Goal: Task Accomplishment & Management: Complete application form

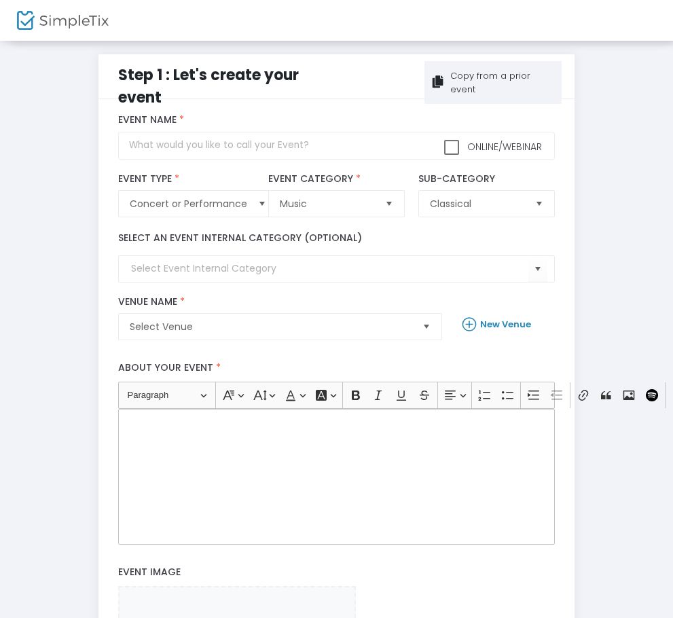
click at [561, 67] on div "Copy from a prior event" at bounding box center [493, 82] width 137 height 43
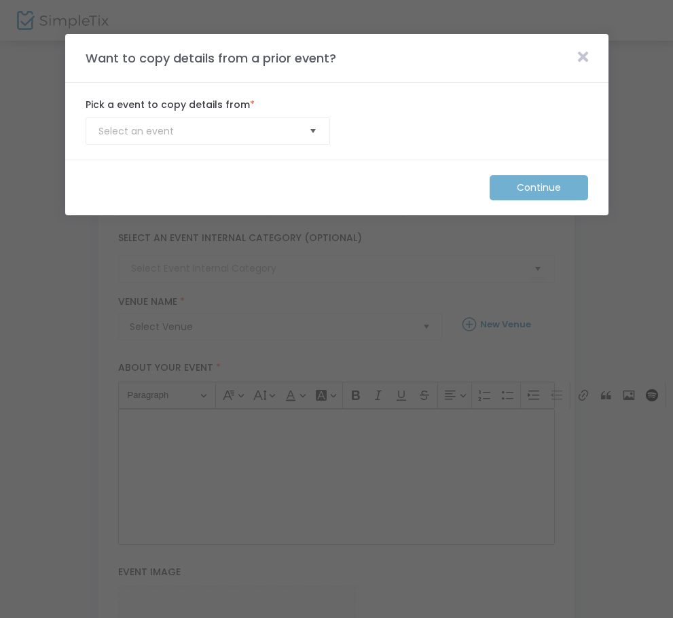
click at [314, 136] on span "Select" at bounding box center [313, 131] width 22 height 22
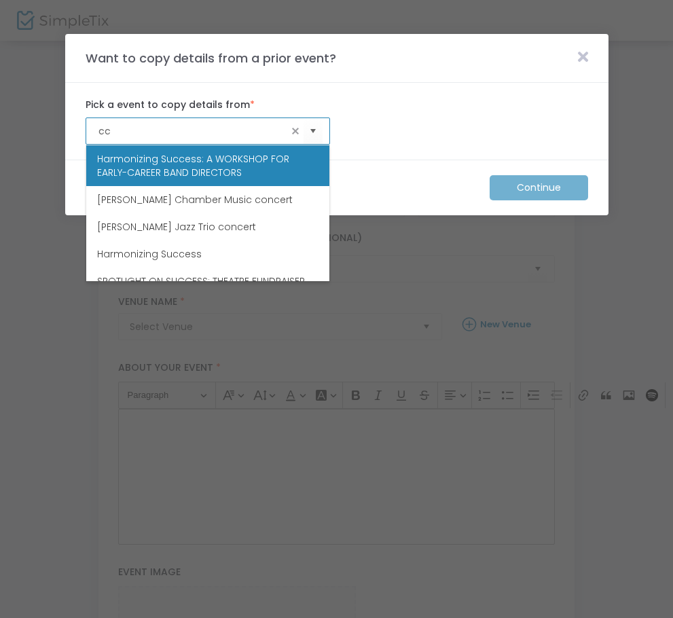
drag, startPoint x: 114, startPoint y: 127, endPoint x: 105, endPoint y: 135, distance: 12.0
click at [105, 135] on input "cc" at bounding box center [193, 131] width 189 height 14
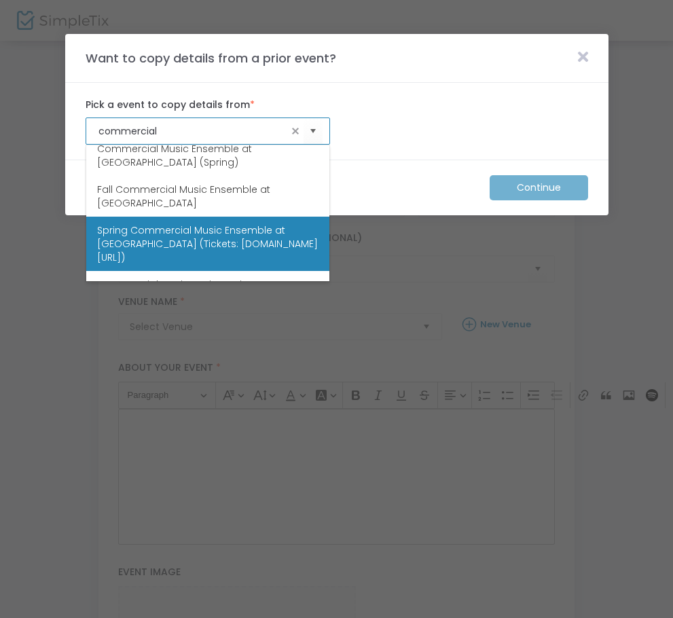
scroll to position [245, 0]
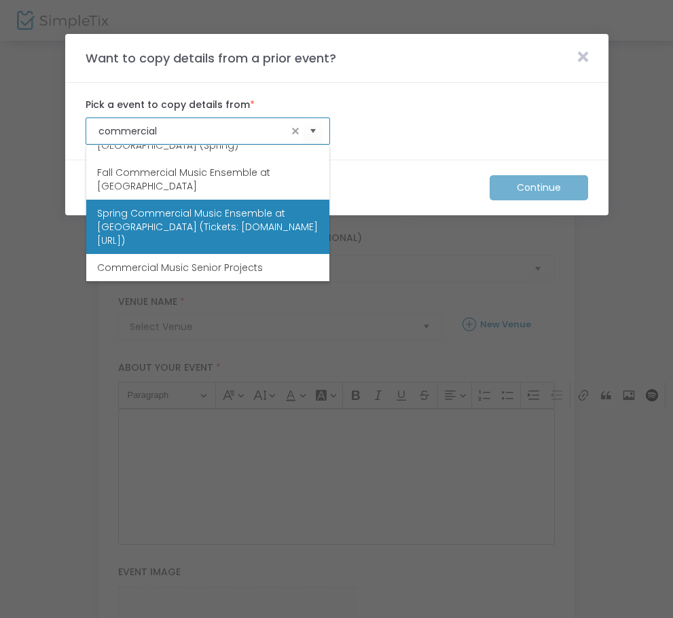
click at [238, 226] on span "Spring Commercial Music Ensemble at [GEOGRAPHIC_DATA] (Tickets: [DOMAIN_NAME][U…" at bounding box center [207, 227] width 221 height 41
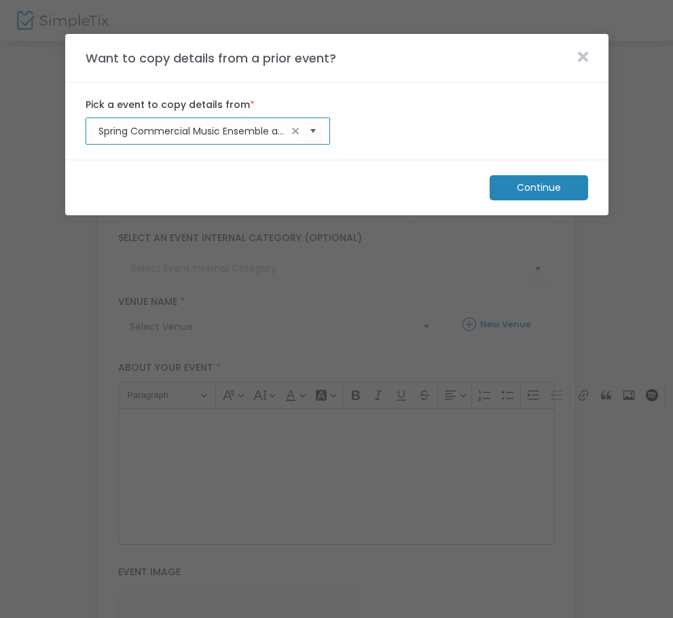
type input "Spring Commercial Music Ensemble at [GEOGRAPHIC_DATA] (Tickets: [DOMAIN_NAME][U…"
click at [500, 192] on m-button "Continue" at bounding box center [539, 187] width 99 height 25
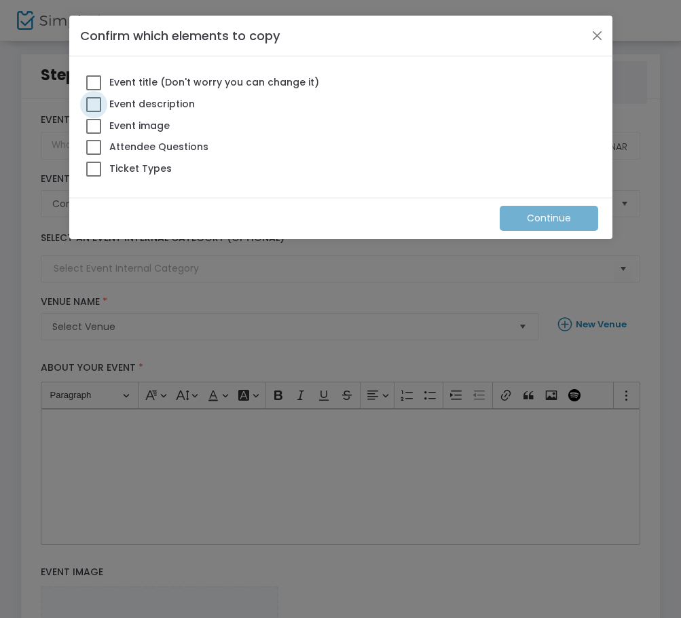
click at [152, 96] on label "Event description" at bounding box center [140, 104] width 109 height 18
click at [94, 112] on input "Event description" at bounding box center [93, 112] width 1 height 1
checkbox input "true"
click at [143, 81] on span "Event title (Don't worry you can change it)" at bounding box center [213, 82] width 213 height 14
click at [94, 90] on input "Event title (Don't worry you can change it)" at bounding box center [93, 90] width 1 height 1
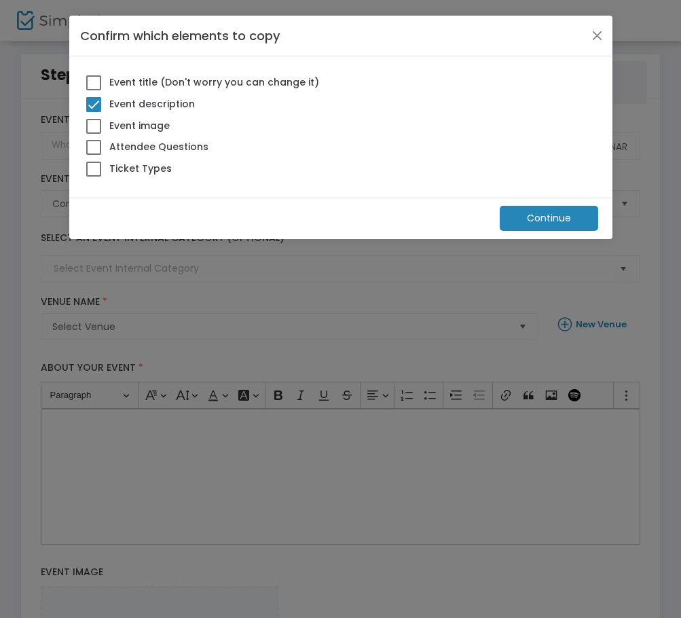
checkbox input "true"
click at [138, 137] on div "Event image" at bounding box center [127, 128] width 97 height 22
click at [128, 126] on span "Event image" at bounding box center [138, 126] width 63 height 14
click at [94, 134] on input "Event image" at bounding box center [93, 134] width 1 height 1
checkbox input "true"
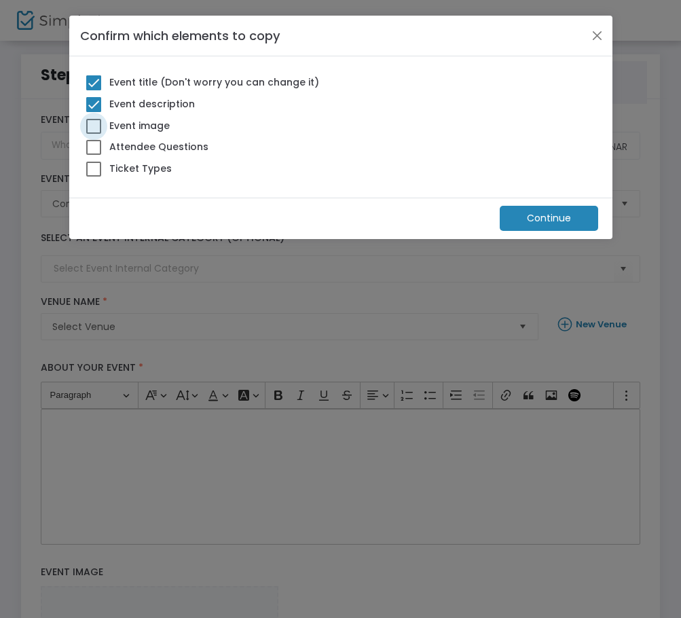
click at [132, 147] on span "Attendee Questions" at bounding box center [158, 147] width 102 height 14
click at [94, 155] on input "Attendee Questions" at bounding box center [93, 155] width 1 height 1
checkbox input "true"
click at [122, 170] on span "Ticket Types" at bounding box center [139, 169] width 65 height 14
click at [94, 177] on input "Ticket Types" at bounding box center [93, 177] width 1 height 1
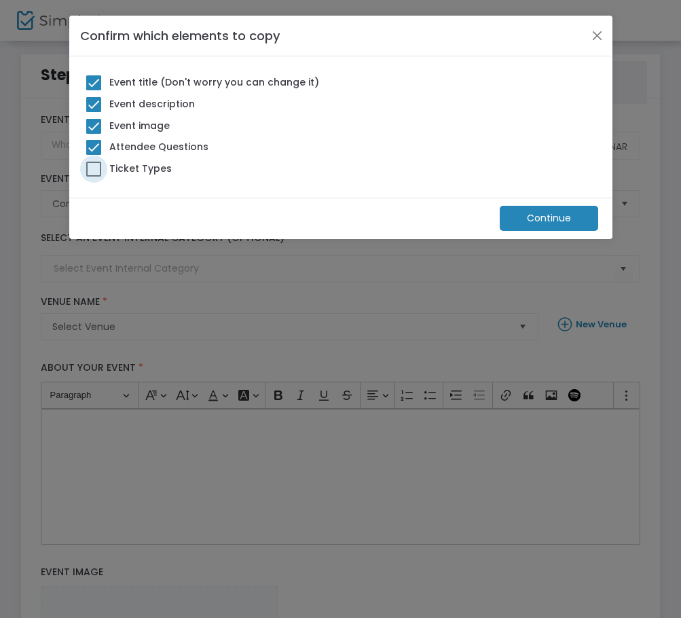
checkbox input "true"
click at [517, 218] on m-button "Continue" at bounding box center [549, 218] width 99 height 25
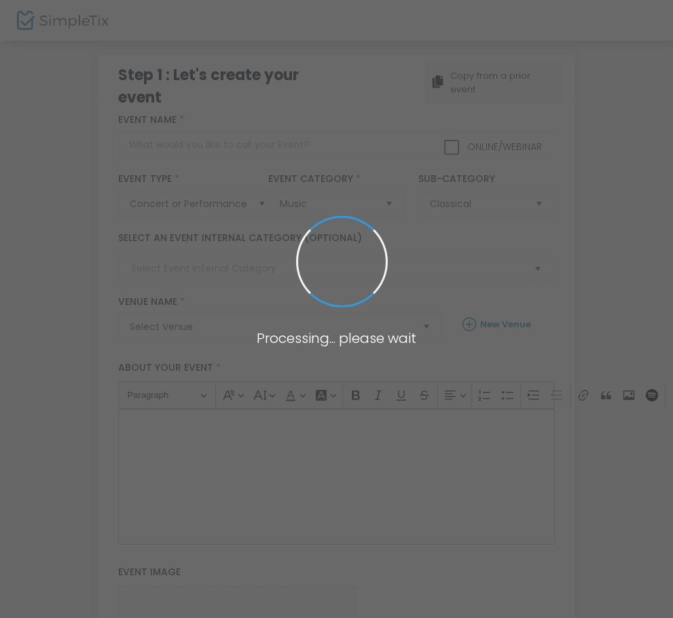
type input "Spring Commercial Music Ensemble at [GEOGRAPHIC_DATA] (Tickets: [DOMAIN_NAME][U…"
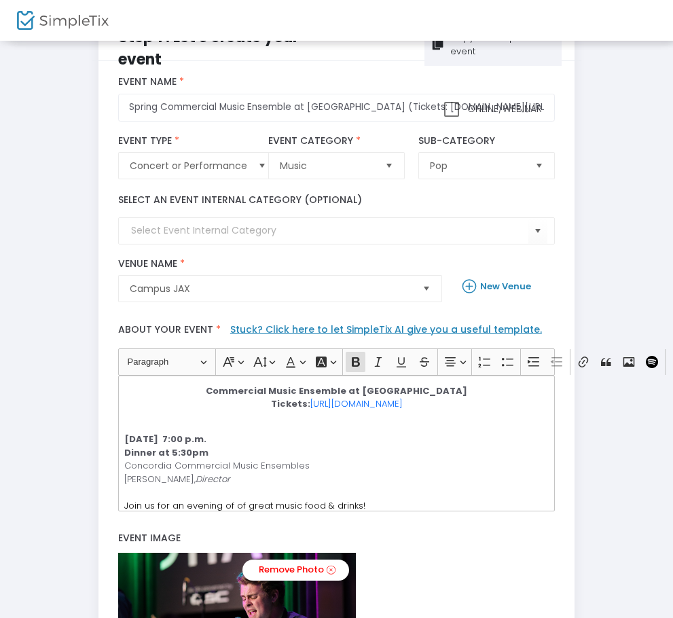
scroll to position [68, 0]
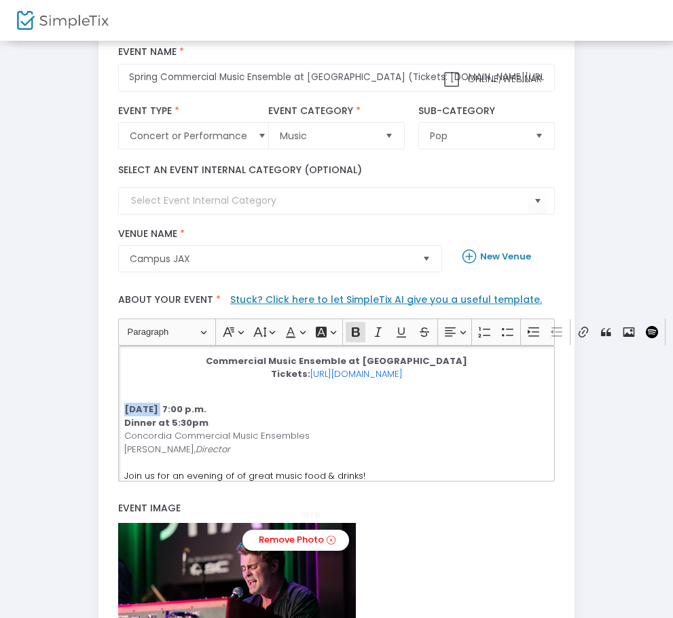
drag, startPoint x: 84, startPoint y: 408, endPoint x: 20, endPoint y: 412, distance: 64.0
click at [99, 412] on div "title : Spring Commercial Music Ensemble at Campus JAX (Tickets: [DOMAIN_NAME][…" at bounding box center [337, 395] width 476 height 729
click at [124, 413] on strong "[DATE] 7:00 p.m." at bounding box center [165, 409] width 82 height 13
drag, startPoint x: 90, startPoint y: 408, endPoint x: 118, endPoint y: 408, distance: 27.9
click at [124, 408] on strong "[DATE] 7:00 p.m." at bounding box center [165, 409] width 82 height 13
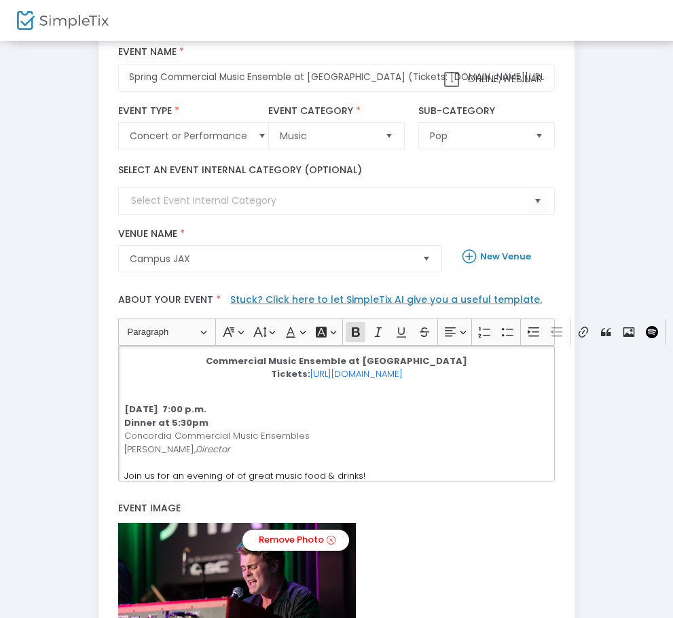
click at [164, 416] on strong "[DATE] 7:00 p.m." at bounding box center [165, 409] width 82 height 13
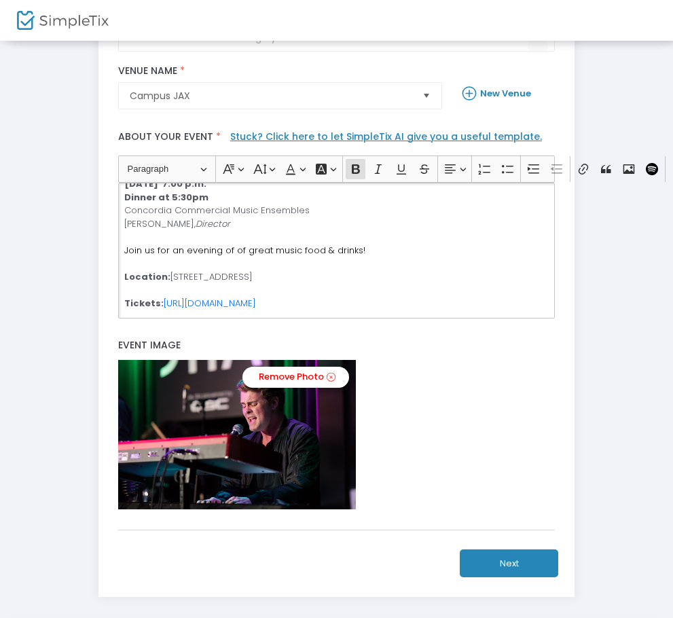
scroll to position [172, 0]
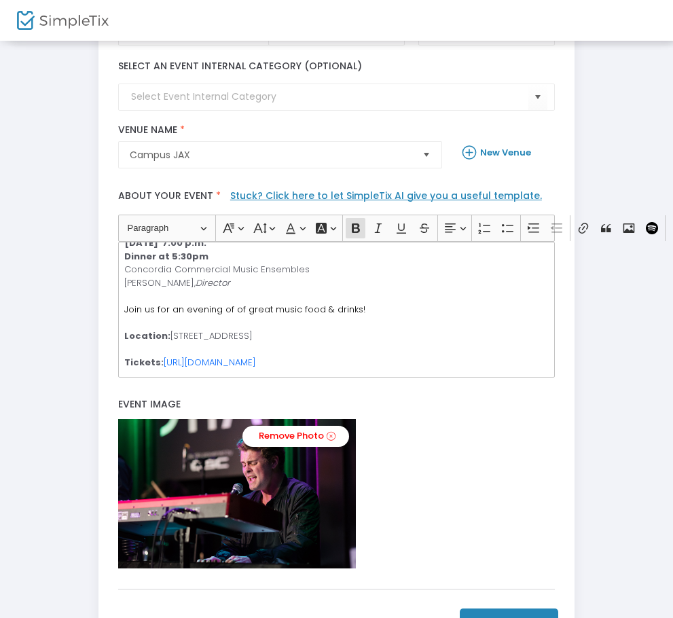
click at [558, 610] on button "Next" at bounding box center [509, 623] width 99 height 28
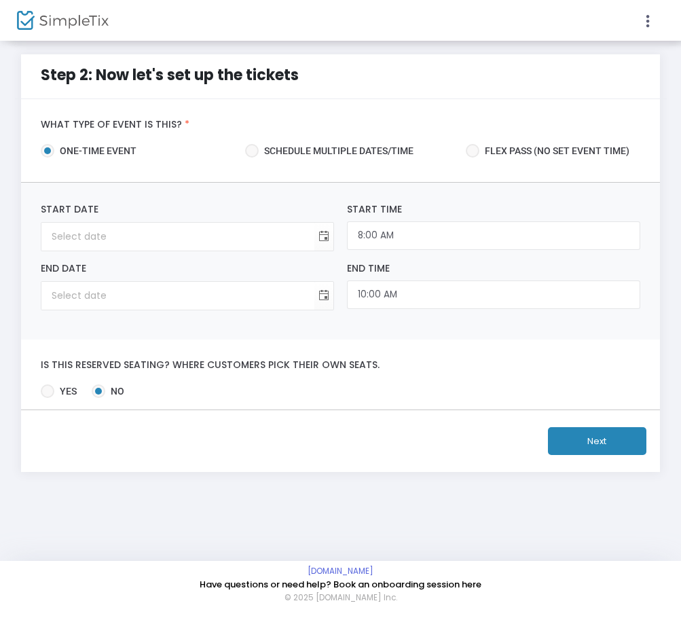
click at [334, 242] on div "Start Date Required." at bounding box center [187, 226] width 306 height 49
click at [325, 237] on span "Toggle calendar" at bounding box center [324, 237] width 22 height 22
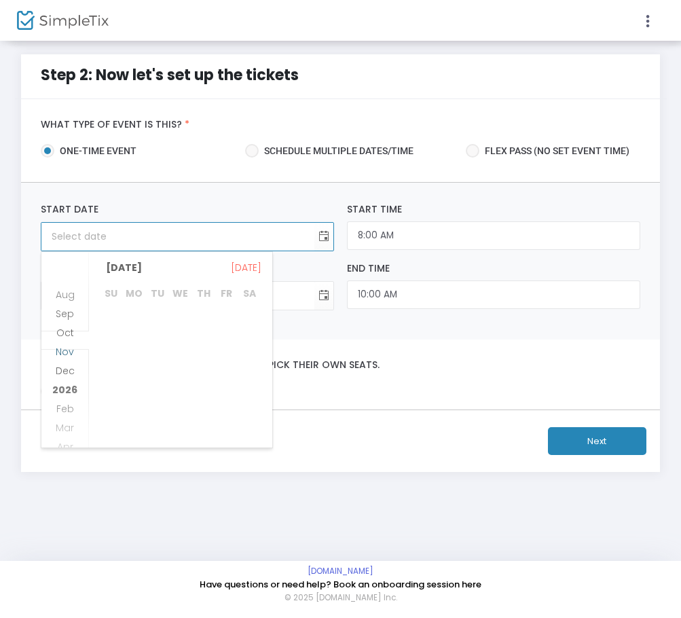
scroll to position [1252, 0]
click at [67, 287] on span "Dec" at bounding box center [65, 281] width 19 height 14
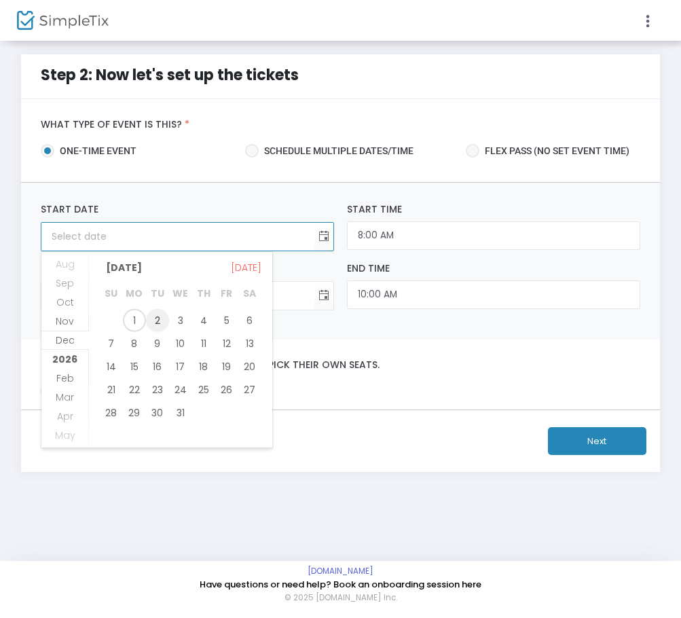
click at [152, 320] on span "2" at bounding box center [157, 320] width 23 height 23
type input "[DATE]"
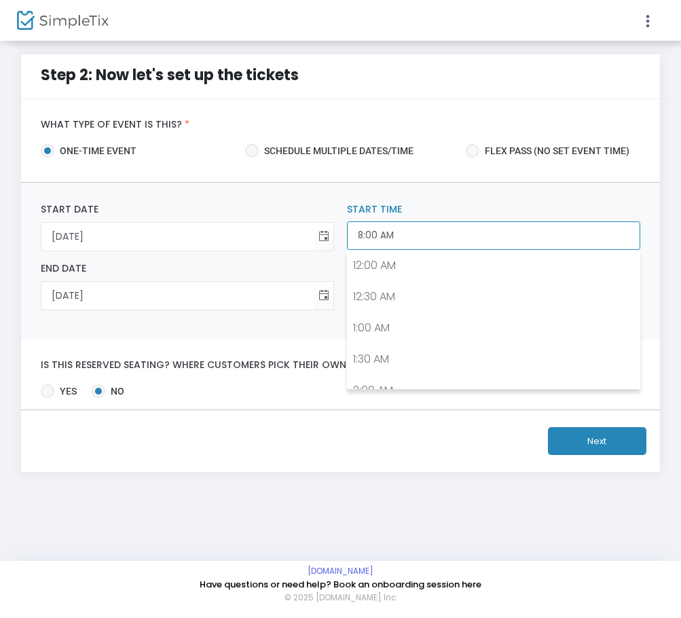
click at [416, 243] on input "8:00 AM" at bounding box center [494, 235] width 294 height 29
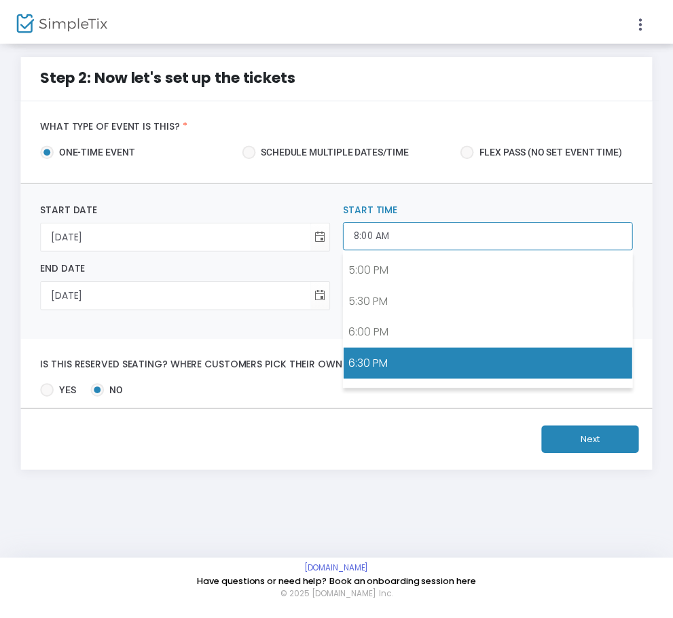
scroll to position [1194, 0]
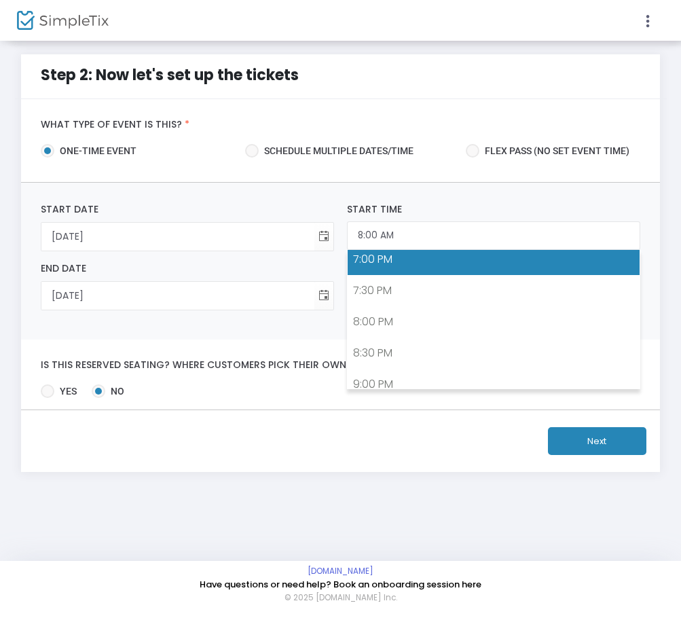
click at [408, 274] on link "7:00 PM" at bounding box center [494, 259] width 292 height 31
type input "7:00 PM"
type input "9:00 PM"
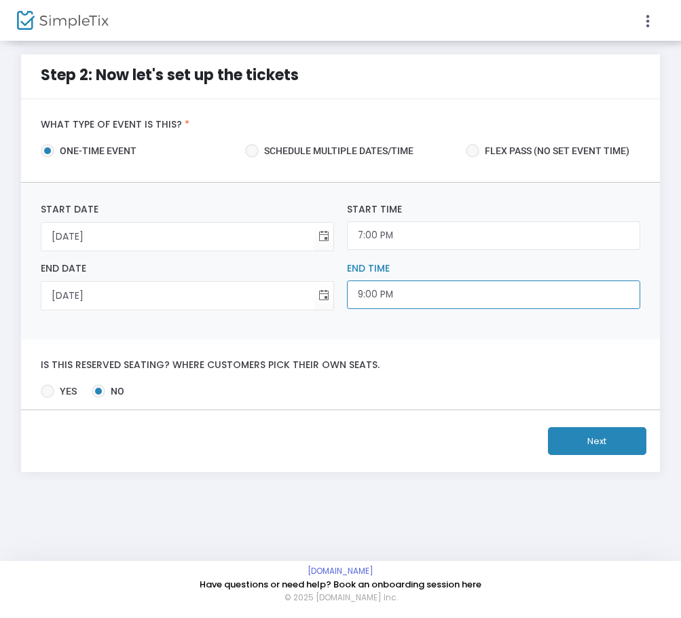
click at [404, 306] on input "9:00 PM" at bounding box center [494, 295] width 294 height 29
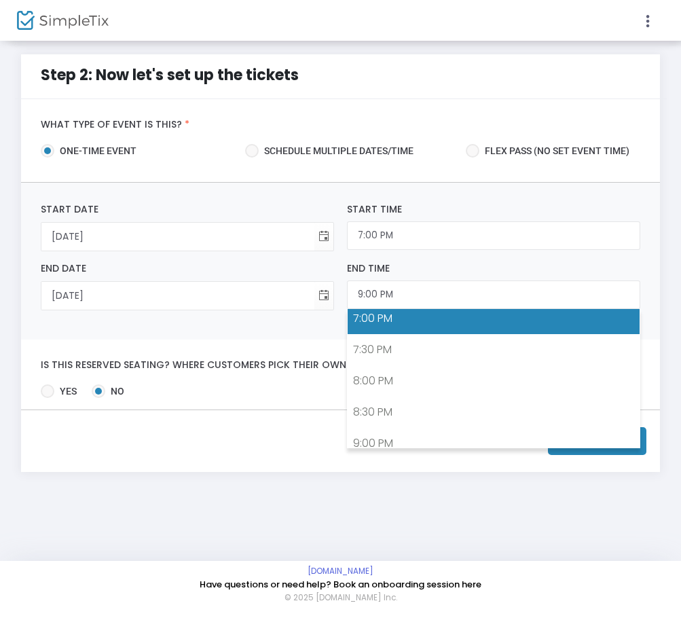
click at [278, 328] on div "[DATE] Start Date Required. 7:00 PM Start Time [DATE] End Date Required. 9:00 P…" at bounding box center [340, 261] width 639 height 157
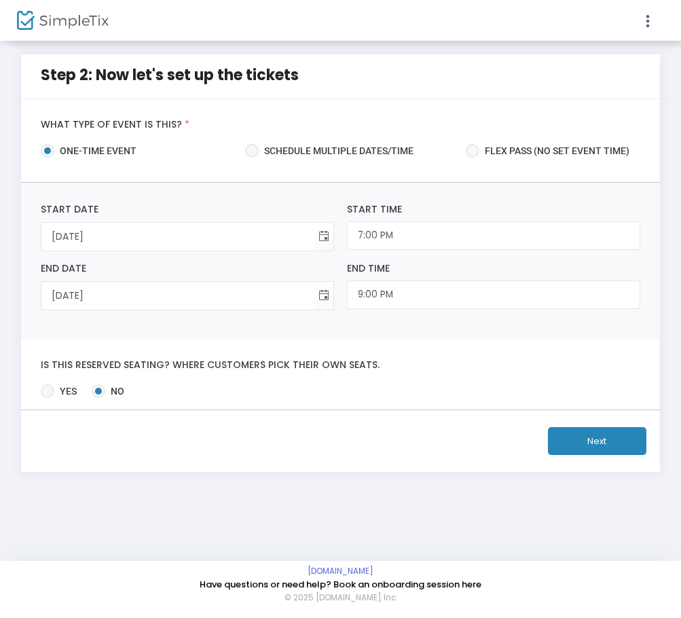
click at [599, 444] on button "Next" at bounding box center [597, 441] width 99 height 28
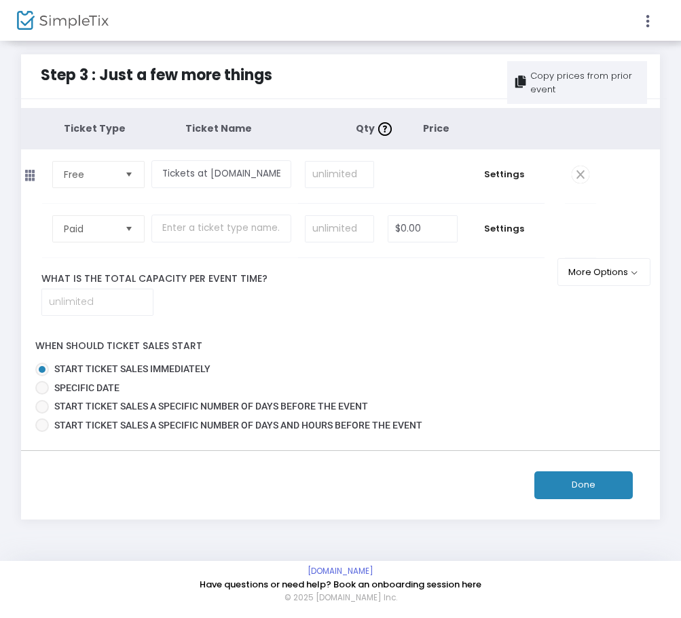
click at [571, 495] on button "Done" at bounding box center [584, 486] width 99 height 28
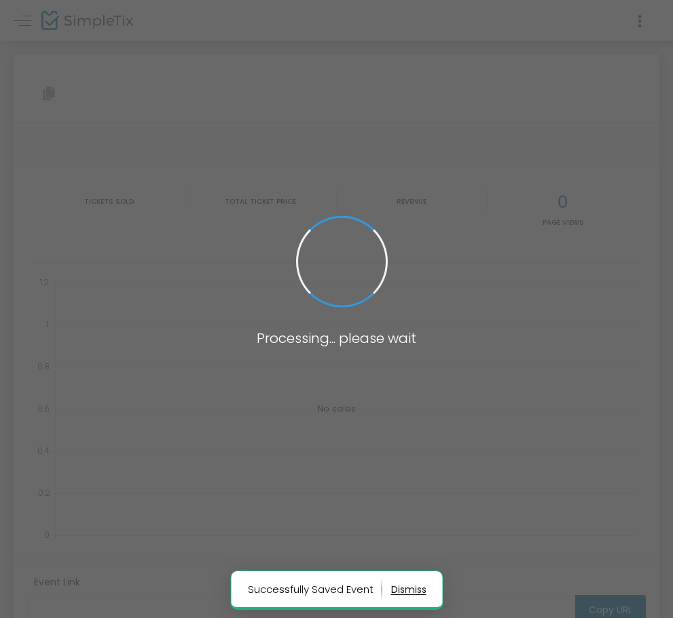
type input "[URL][DOMAIN_NAME]"
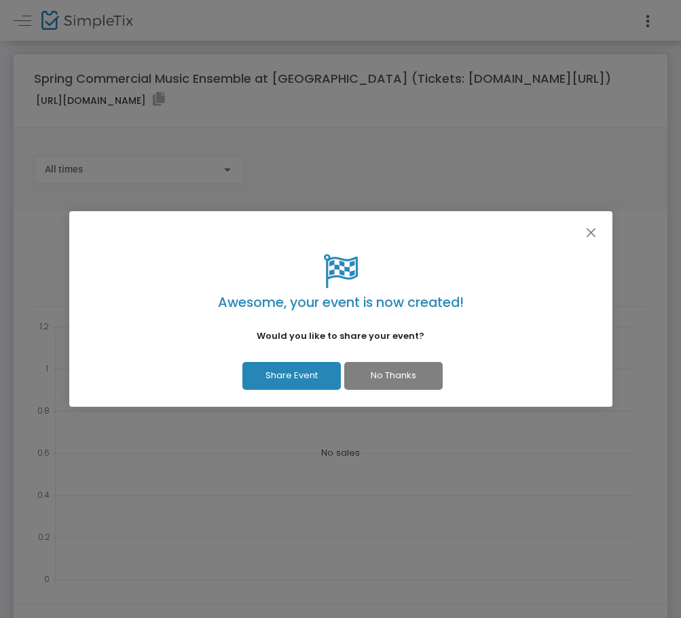
click at [390, 372] on button "No Thanks" at bounding box center [393, 376] width 99 height 28
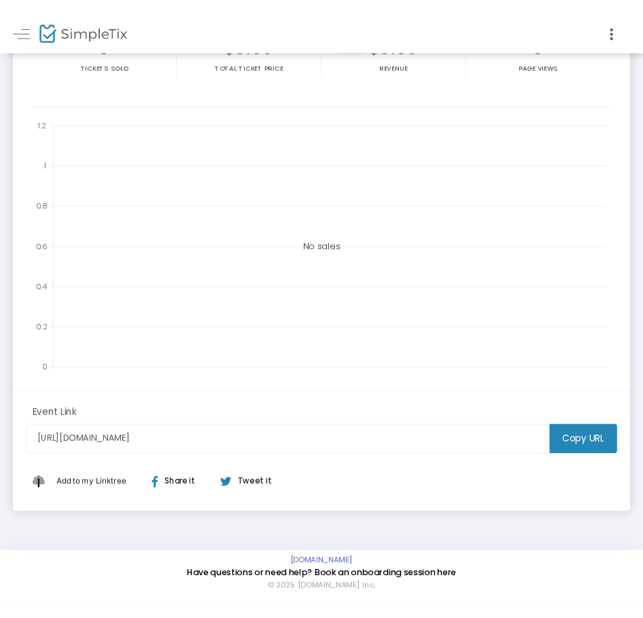
scroll to position [209, 0]
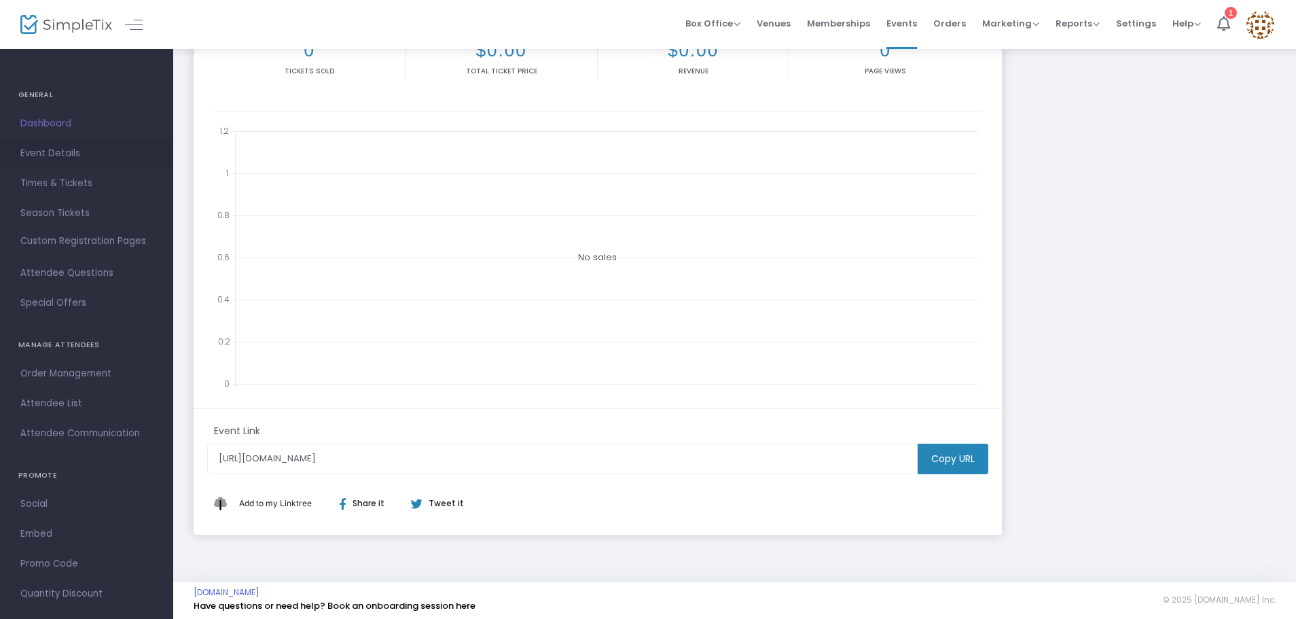
click at [73, 160] on span "Event Details" at bounding box center [86, 154] width 132 height 18
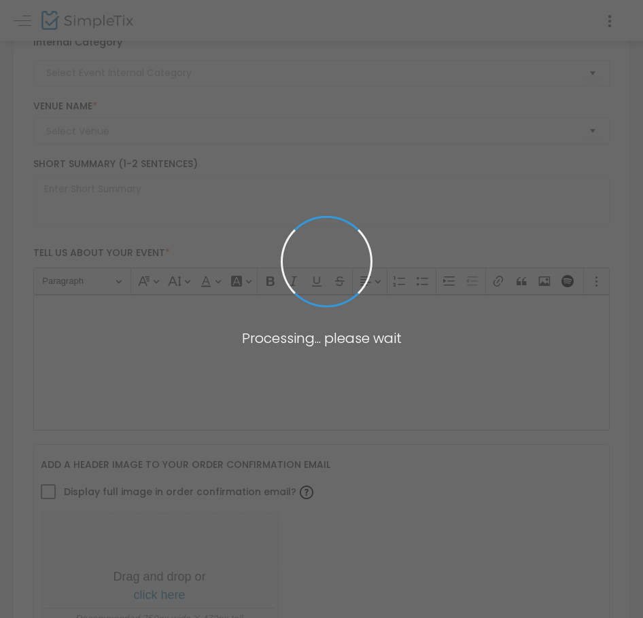
type input "Spring Commercial Music Ensemble at [GEOGRAPHIC_DATA] (Tickets: [DOMAIN_NAME][U…"
type textarea "Commercial Music Ensemble at Campus JAXTickets: [URL][DOMAIN_NAME][DATE] 7:00 p…"
type input "Buy Tickets"
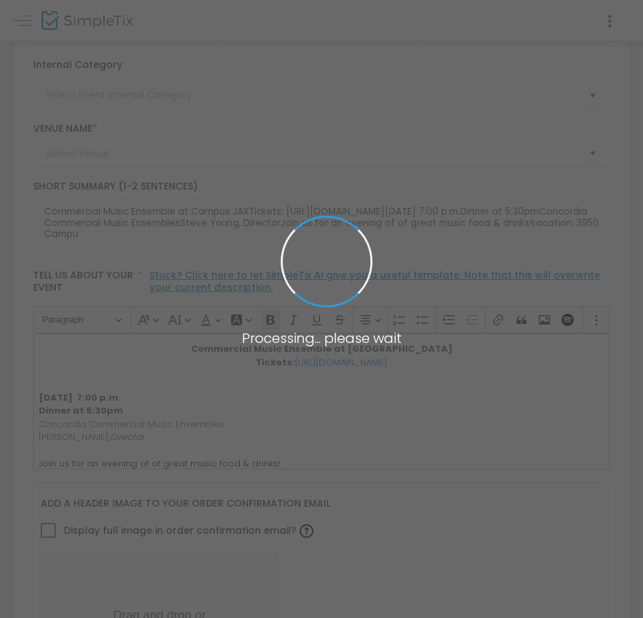
type input "Campus JAX"
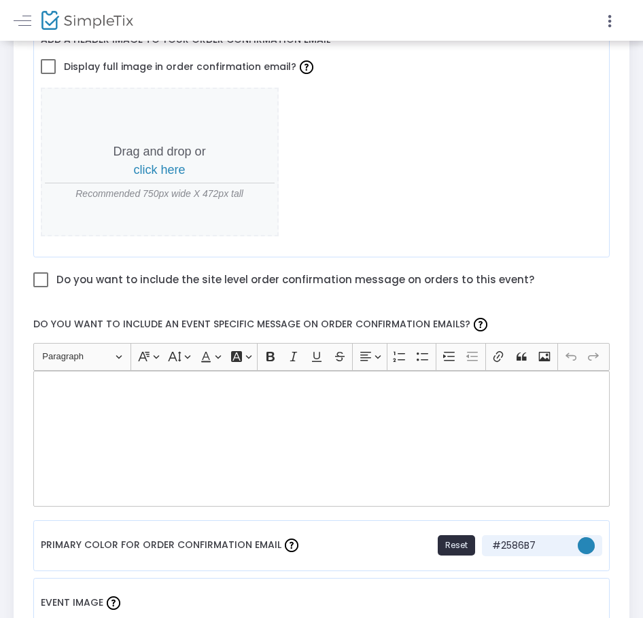
scroll to position [685, 0]
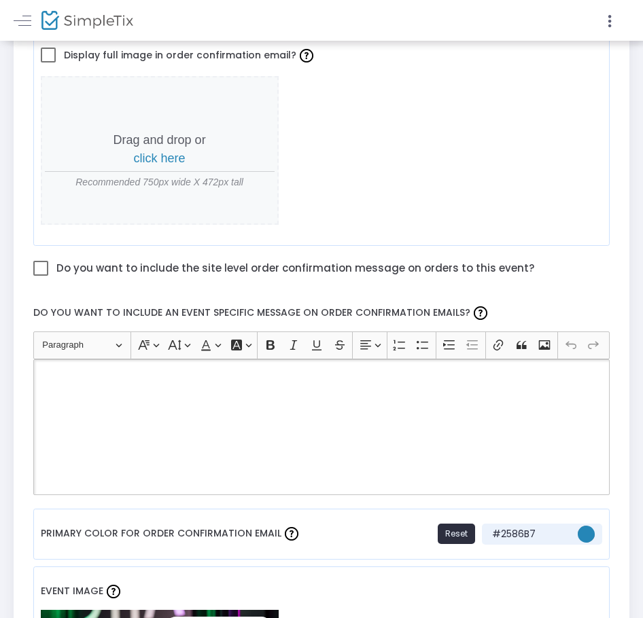
click at [184, 412] on div "Rich Text Editor, main" at bounding box center [321, 427] width 577 height 136
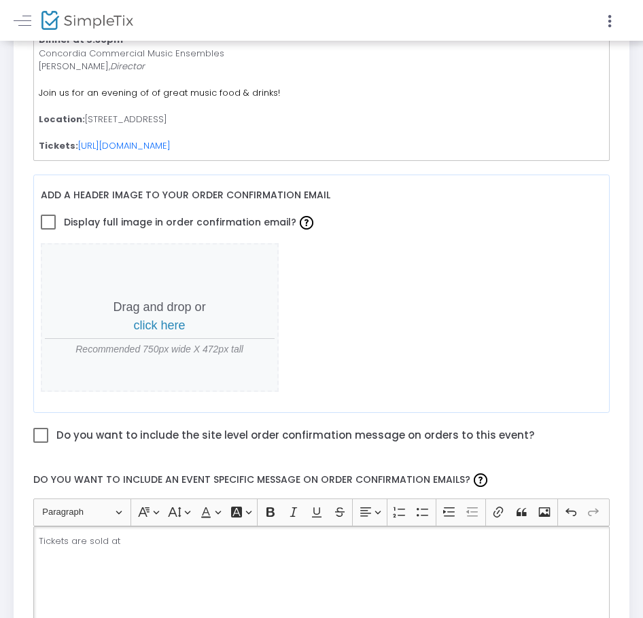
scroll to position [277, 0]
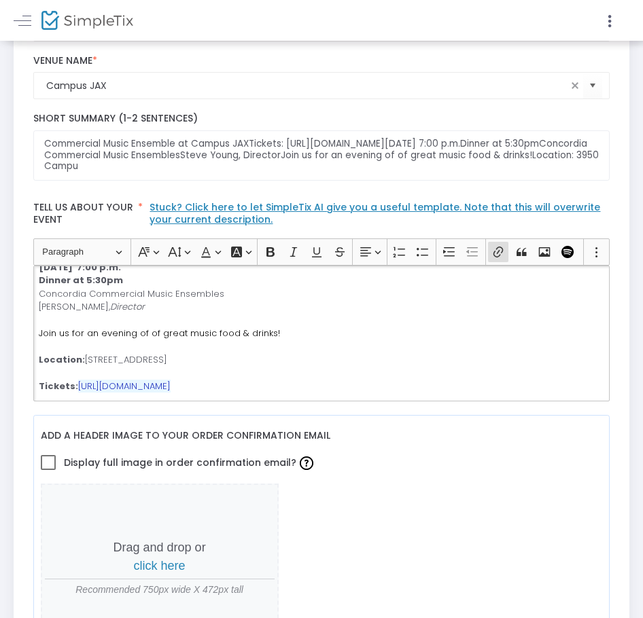
drag, startPoint x: 245, startPoint y: 368, endPoint x: 77, endPoint y: 368, distance: 167.1
click at [77, 368] on p "[DATE] 7:00 [PERSON_NAME] at 5:30pm Concordia Commercial Music Ensembles [PERSO…" at bounding box center [321, 327] width 565 height 132
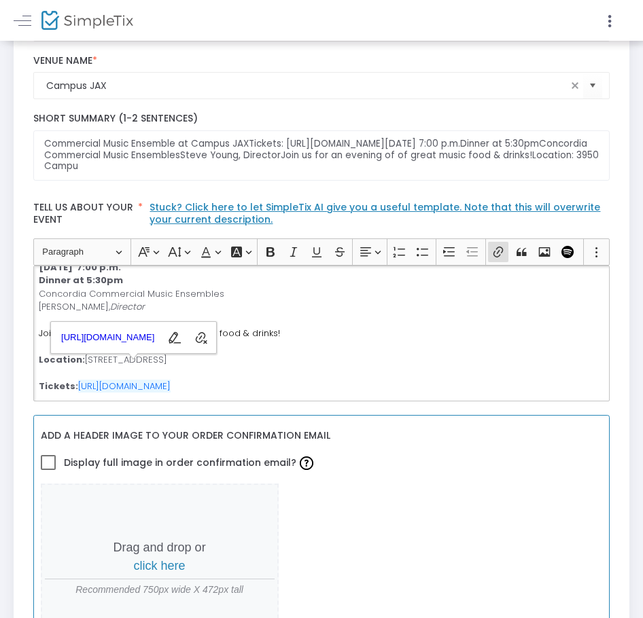
copy link "[URL][DOMAIN_NAME]"
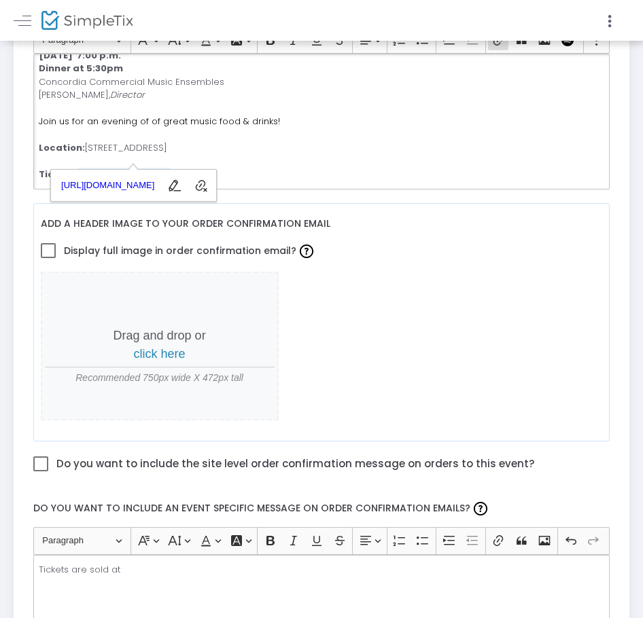
scroll to position [617, 0]
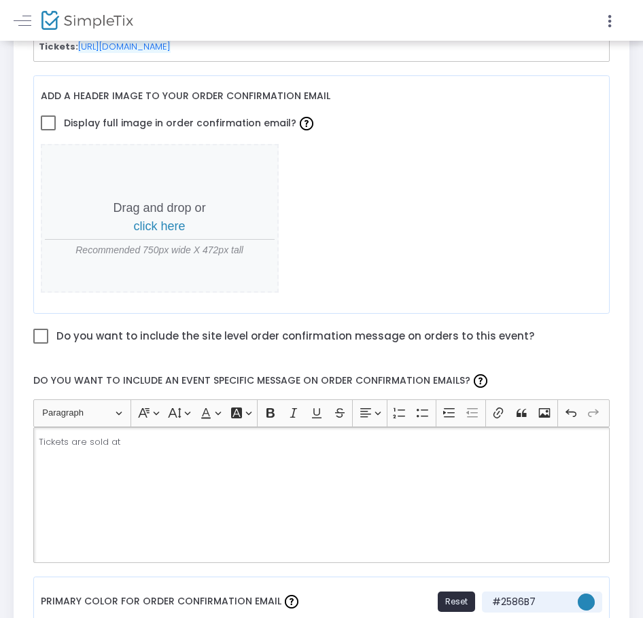
click at [174, 432] on div "Tickets are sold at" at bounding box center [321, 495] width 577 height 136
click at [121, 436] on p "Tickets are sold at" at bounding box center [321, 443] width 565 height 14
drag, startPoint x: 120, startPoint y: 424, endPoint x: 348, endPoint y: 439, distance: 228.1
click at [348, 439] on div "Tickets are sold at [URL][DOMAIN_NAME]" at bounding box center [321, 495] width 577 height 136
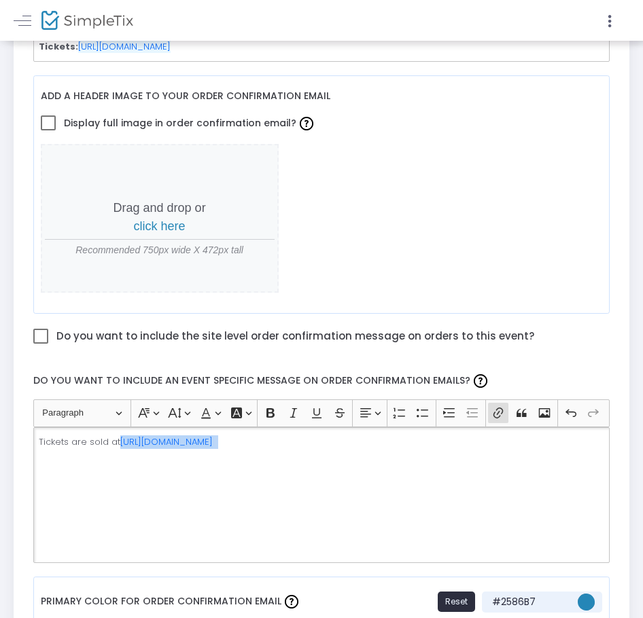
drag, startPoint x: 294, startPoint y: 411, endPoint x: 296, endPoint y: 421, distance: 9.7
click at [294, 427] on div "Tickets are sold at [URL][DOMAIN_NAME]" at bounding box center [321, 495] width 577 height 136
click at [298, 436] on p "Tickets are sold at [URL][DOMAIN_NAME]" at bounding box center [321, 443] width 565 height 14
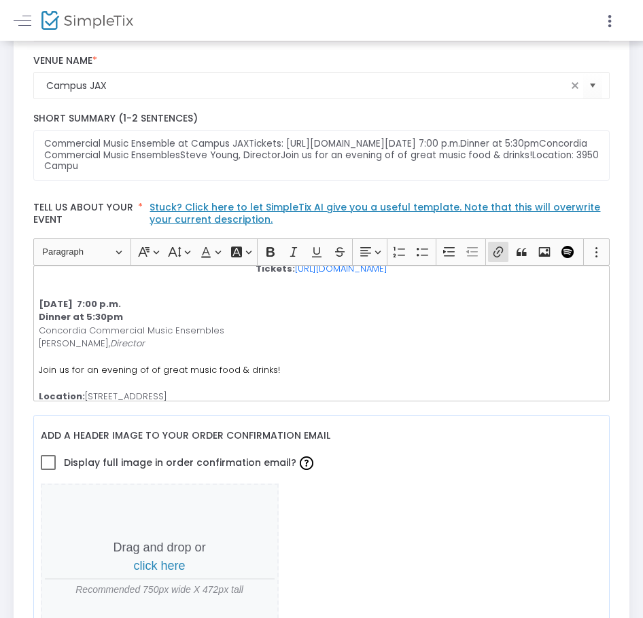
scroll to position [0, 0]
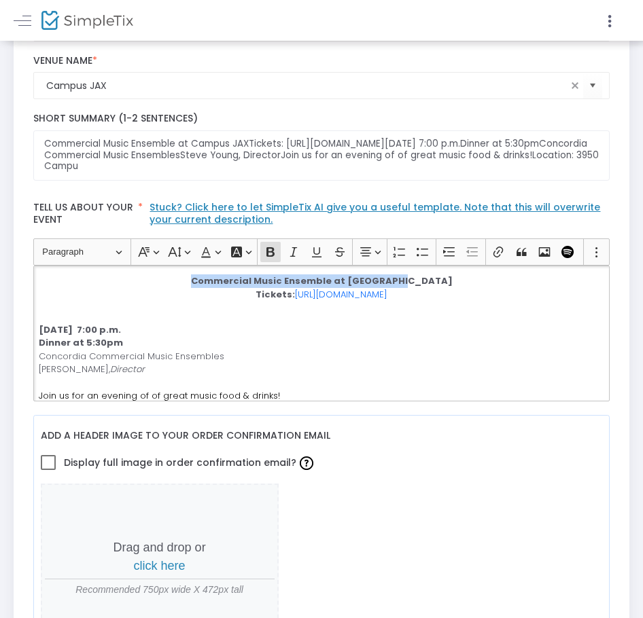
drag, startPoint x: 429, startPoint y: 267, endPoint x: 216, endPoint y: 259, distance: 213.5
click at [216, 274] on p "Commercial Music Ensemble at Campus JAX Tickets: [URL][DOMAIN_NAME]" at bounding box center [321, 294] width 565 height 40
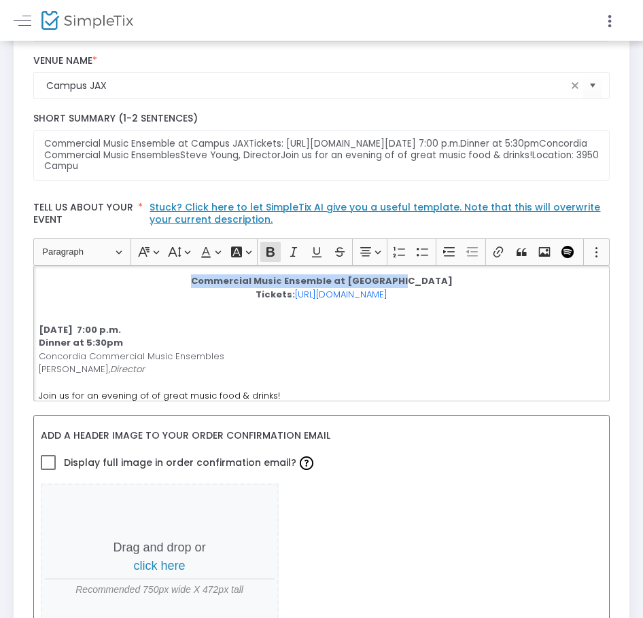
copy strong "Commercial Music Ensemble at [GEOGRAPHIC_DATA]"
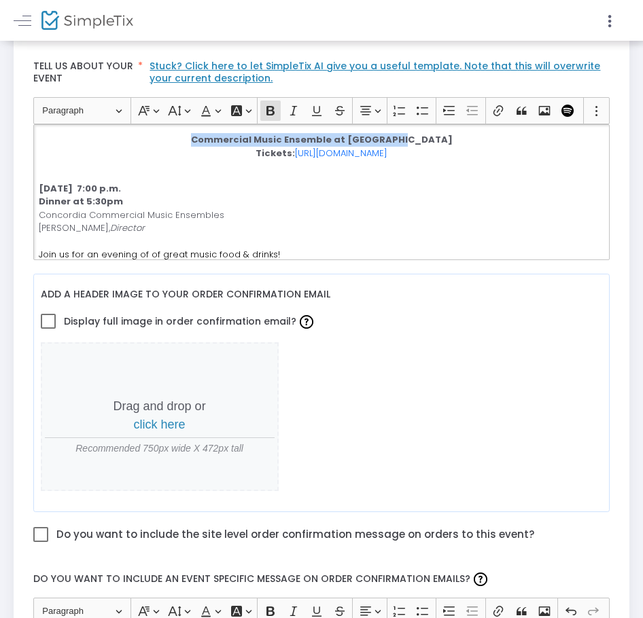
scroll to position [617, 0]
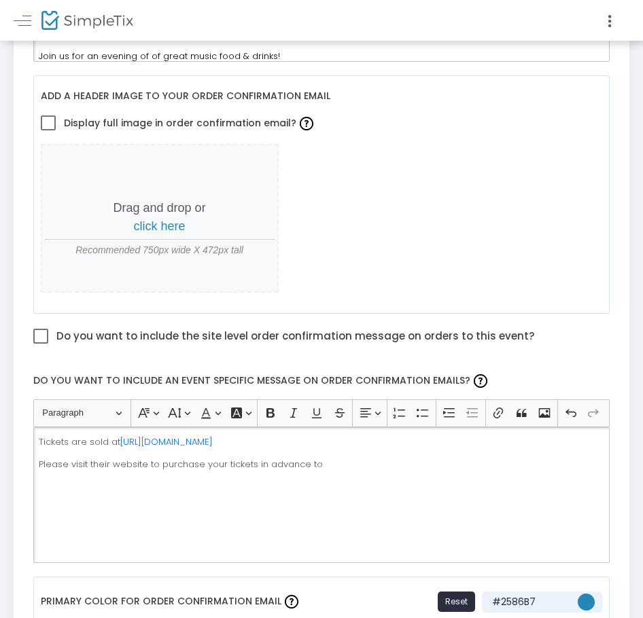
click at [363, 458] on p "Please visit their website to purchase your tickets in advance to" at bounding box center [321, 465] width 565 height 14
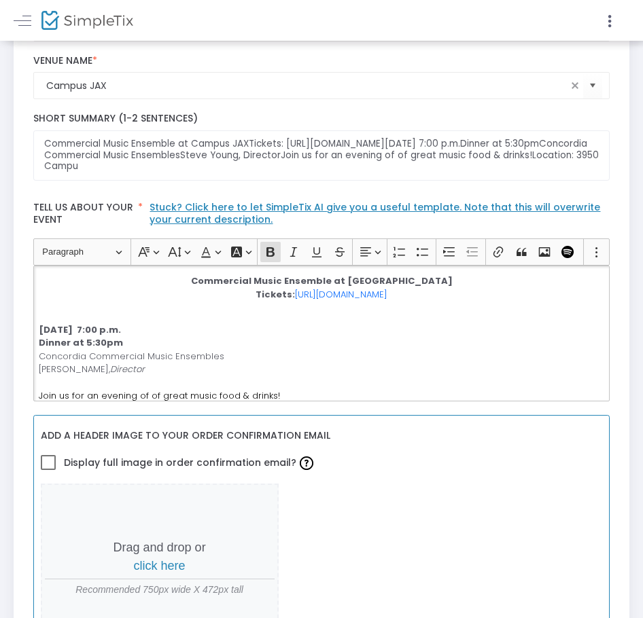
scroll to position [63, 0]
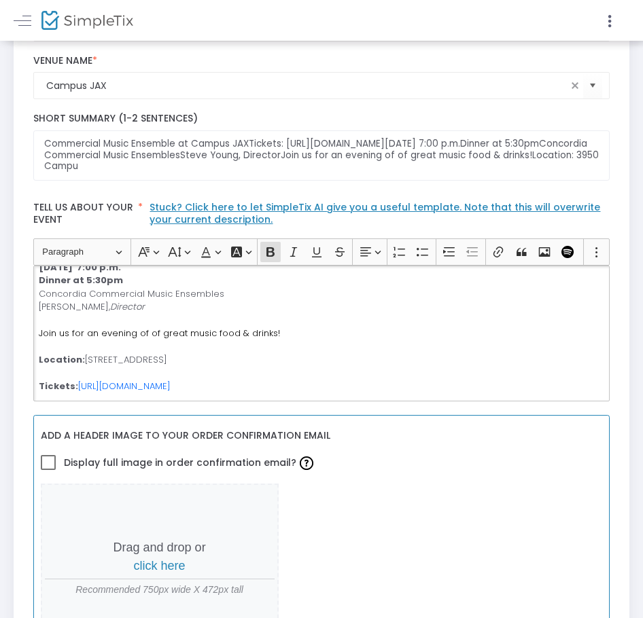
drag, startPoint x: 90, startPoint y: 331, endPoint x: 327, endPoint y: 398, distance: 246.5
copy p "uesday, [DATE] 7:00 [PERSON_NAME] at 5:30pm Concordia Commercial Music Ensemble…"
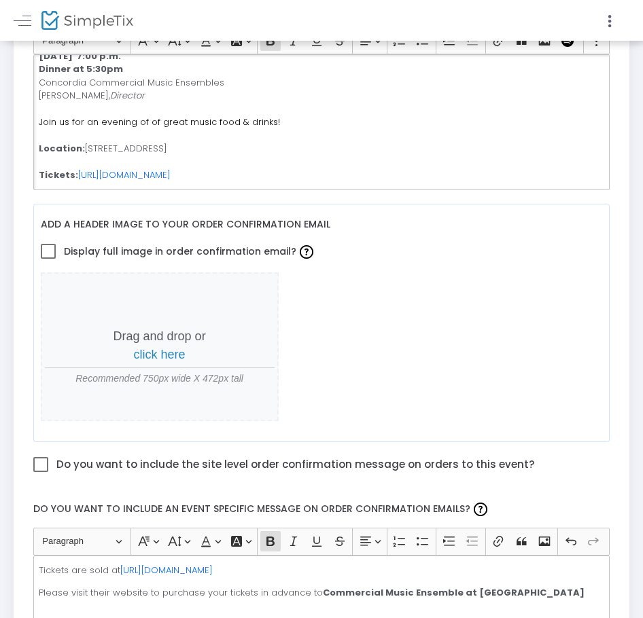
scroll to position [753, 0]
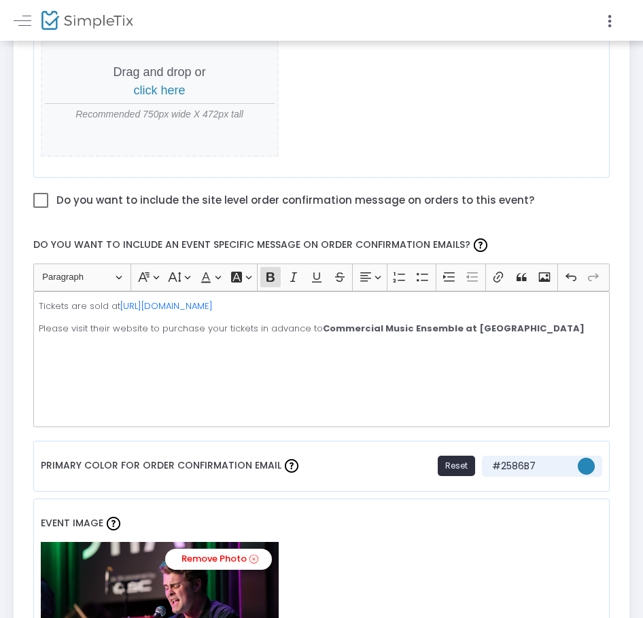
click at [262, 359] on div "Tickets are sold at [URL][DOMAIN_NAME] Please visit their website to purchase y…" at bounding box center [321, 359] width 577 height 136
click at [549, 318] on div "Tickets are sold at [URL][DOMAIN_NAME] Please visit their website to purchase y…" at bounding box center [321, 359] width 577 height 136
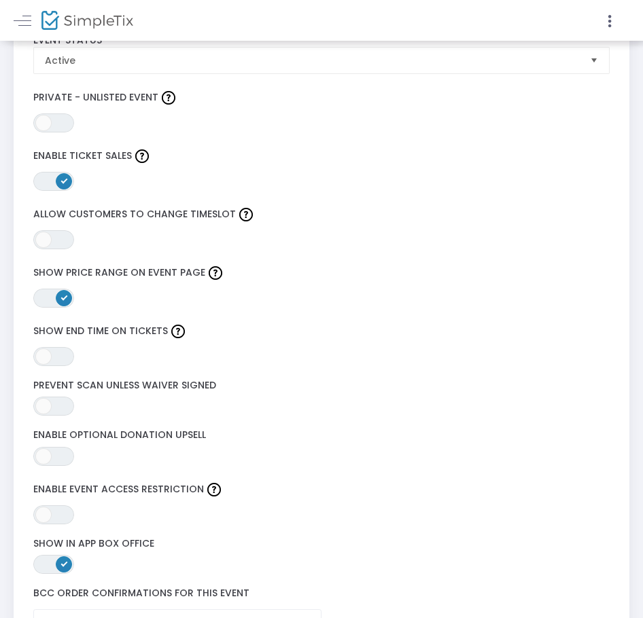
scroll to position [1772, 0]
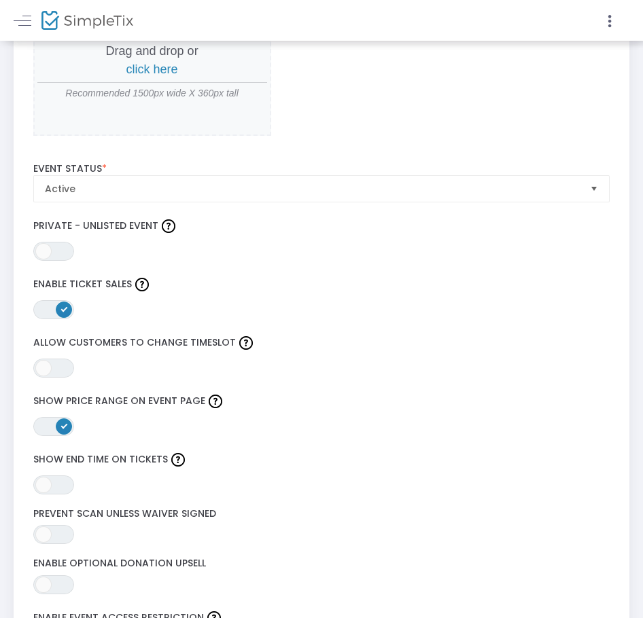
drag, startPoint x: 64, startPoint y: 237, endPoint x: 84, endPoint y: 243, distance: 20.4
click at [73, 239] on div "ON OFF Private - Unlisted Event" at bounding box center [321, 238] width 590 height 45
click at [50, 242] on span "ON OFF" at bounding box center [53, 251] width 41 height 19
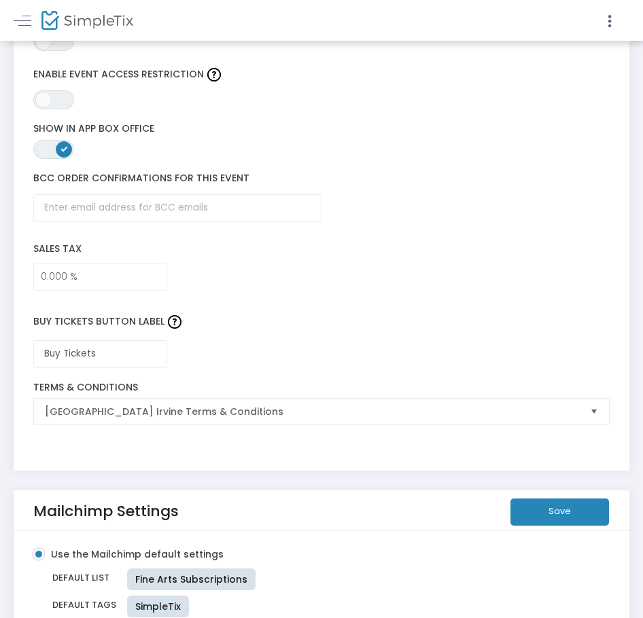
scroll to position [2148, 0]
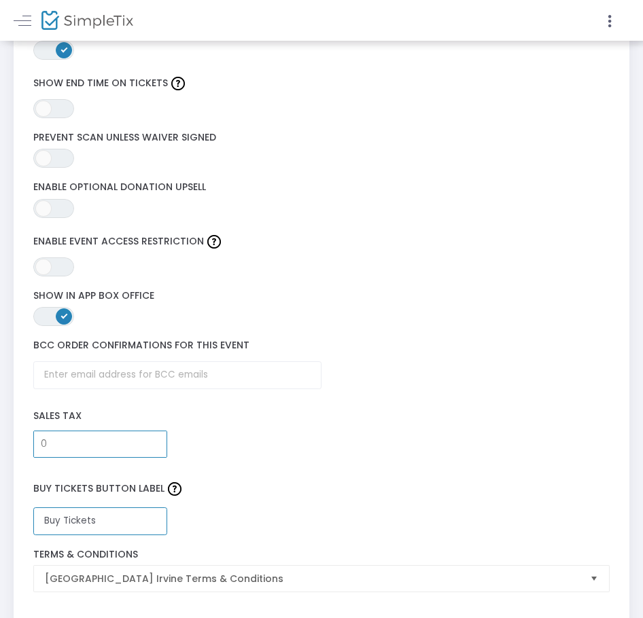
type input "0.000 %"
click at [151, 508] on input "Buy Tickets" at bounding box center [100, 522] width 135 height 28
click at [142, 508] on input "Buy Tickets" at bounding box center [100, 522] width 135 height 28
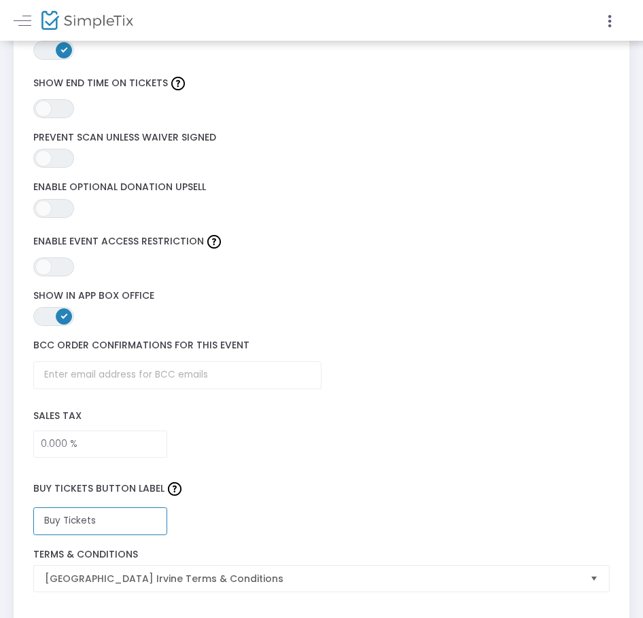
click at [142, 508] on input "Buy Tickets" at bounding box center [100, 522] width 135 height 28
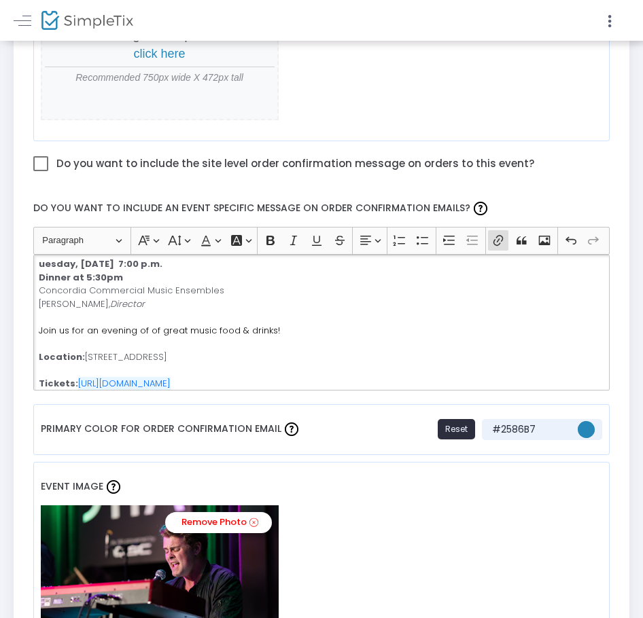
scroll to position [58, 0]
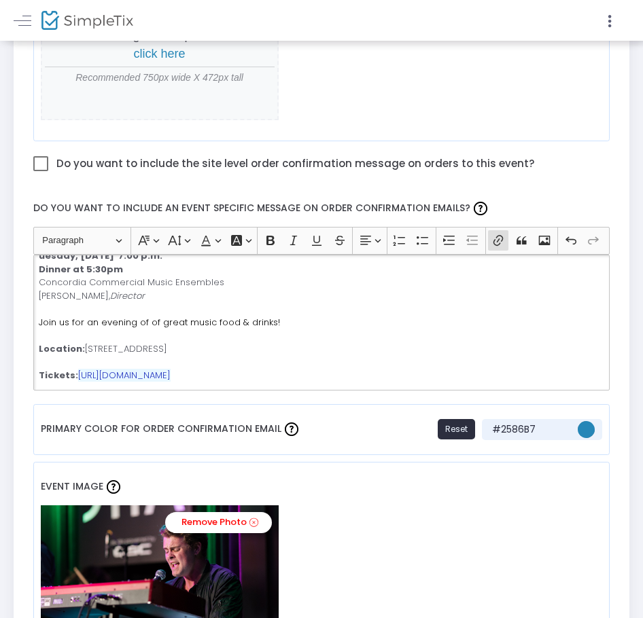
drag, startPoint x: 243, startPoint y: 363, endPoint x: 77, endPoint y: 361, distance: 165.8
click at [77, 361] on p "uesday, [DATE] 7:00 [PERSON_NAME] at 5:30pm Concordia Commercial Music Ensemble…" at bounding box center [321, 315] width 565 height 132
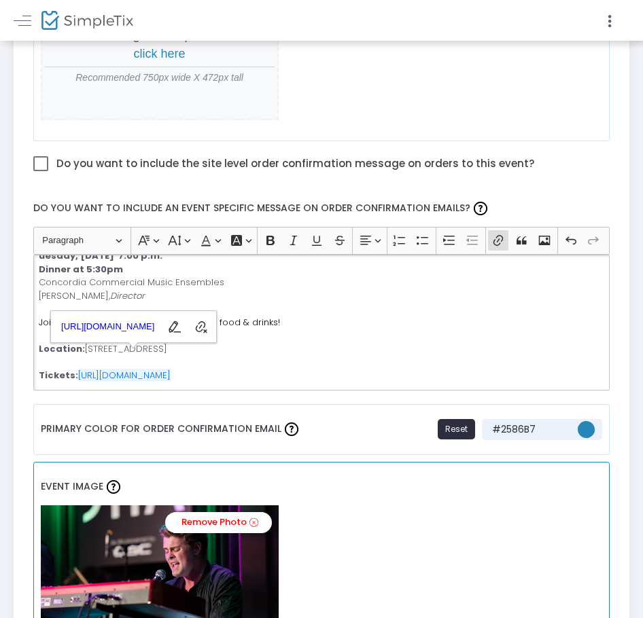
copy link "[URL][DOMAIN_NAME]"
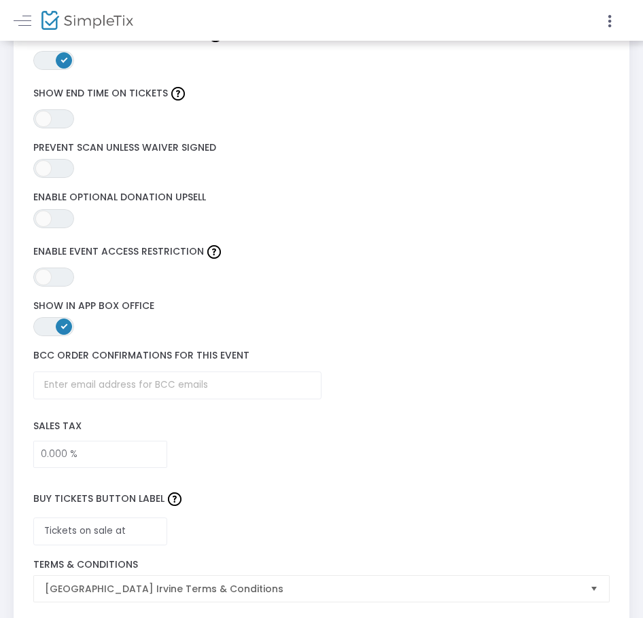
scroll to position [2352, 0]
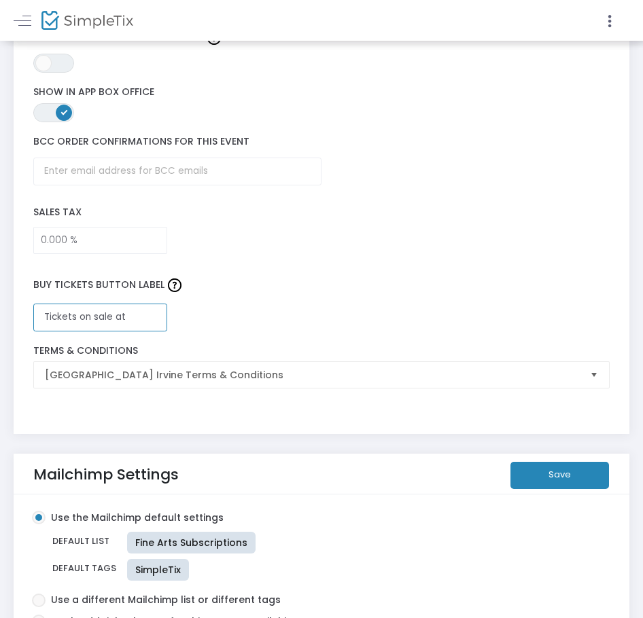
click at [139, 304] on input "Tickets on sale at" at bounding box center [100, 318] width 135 height 28
paste input "[URL][DOMAIN_NAME]"
type input "Tickets on sale at [URL][DOMAIN_NAME]"
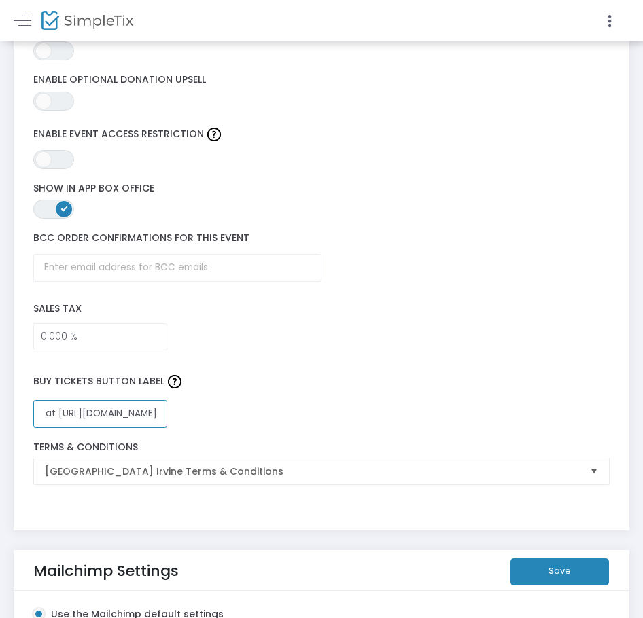
scroll to position [2012, 0]
